Goal: Check status: Check status

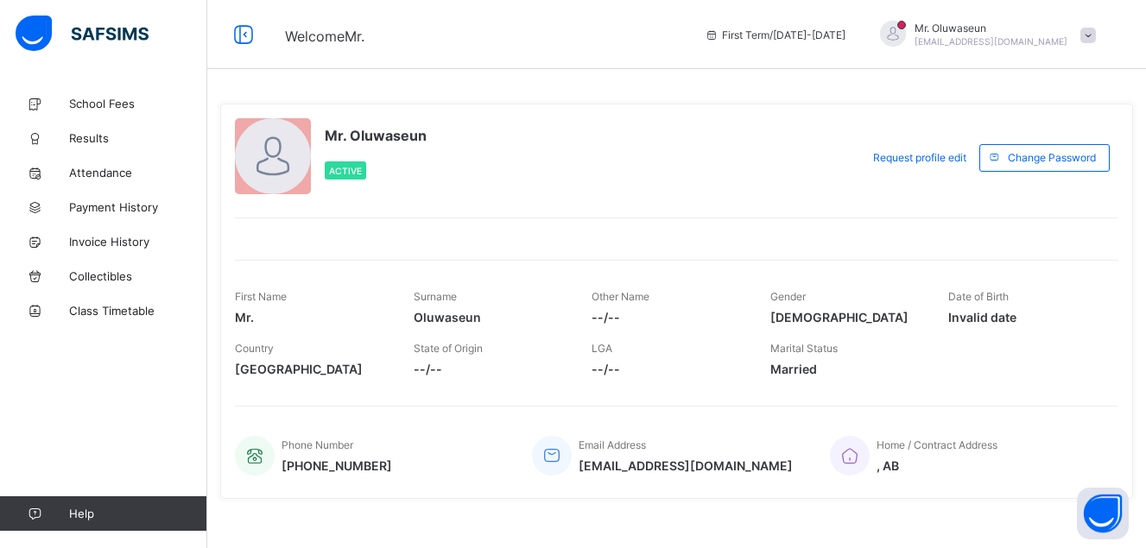
scroll to position [20, 0]
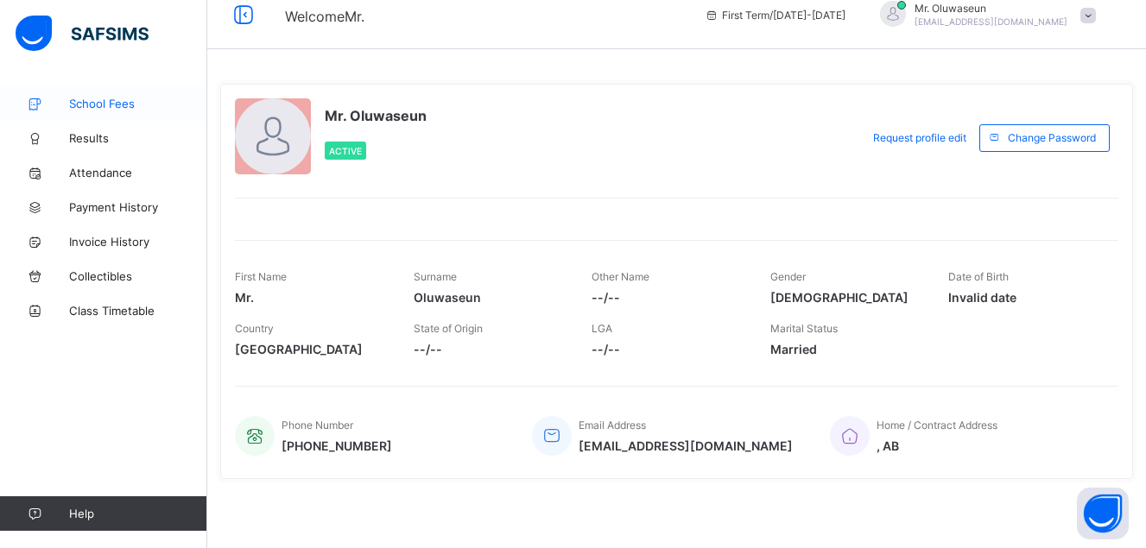
click at [90, 104] on span "School Fees" at bounding box center [138, 104] width 138 height 14
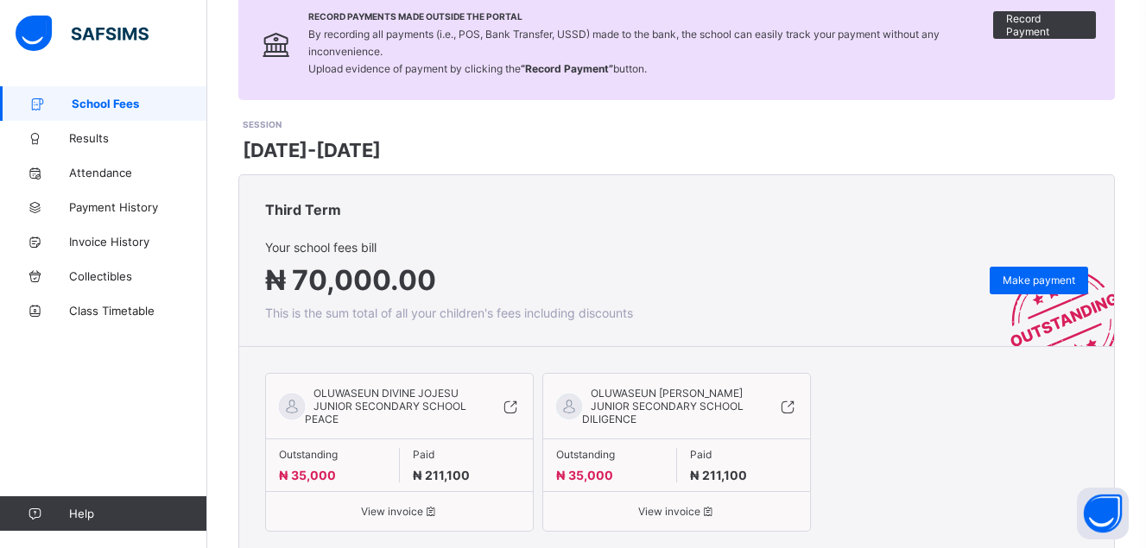
scroll to position [199, 0]
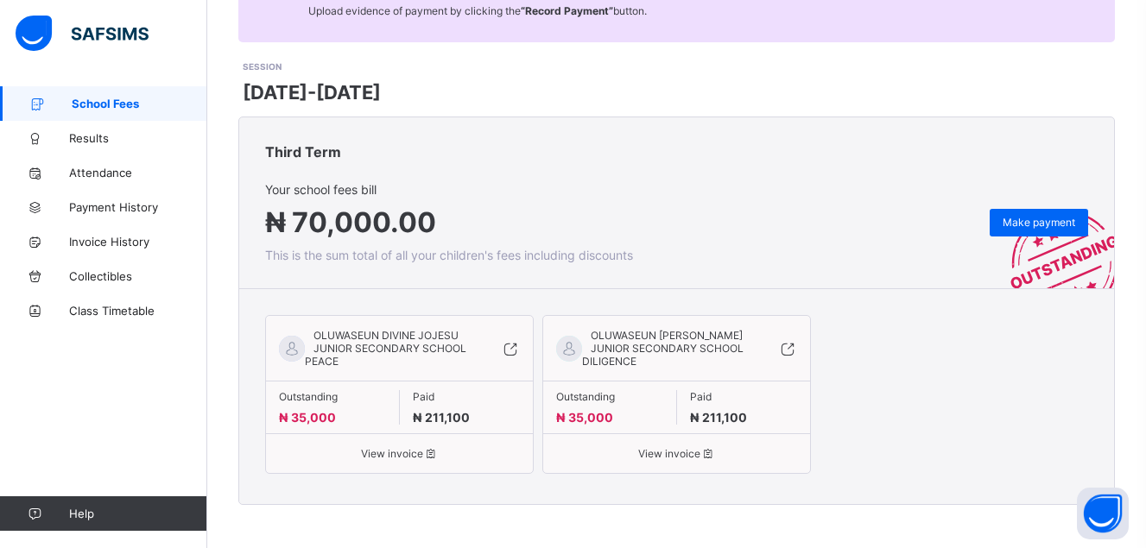
click at [380, 452] on span "View invoice" at bounding box center [399, 453] width 241 height 13
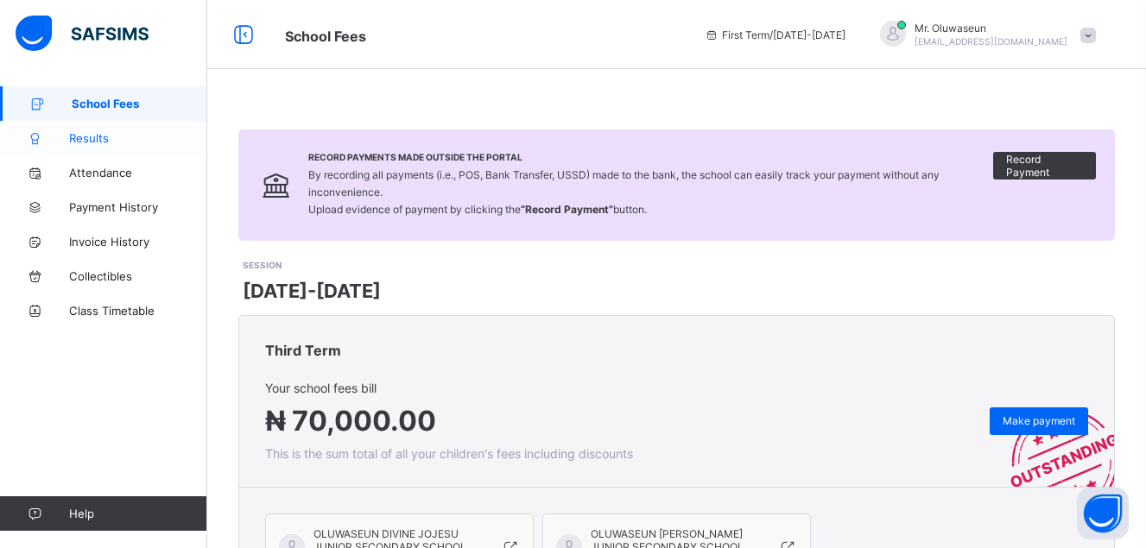
click at [88, 143] on span "Results" at bounding box center [138, 138] width 138 height 14
